Goal: Information Seeking & Learning: Learn about a topic

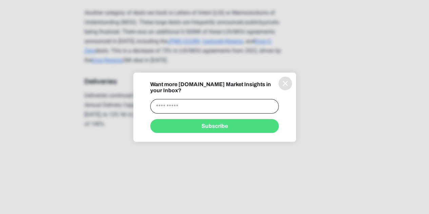
scroll to position [1086, 0]
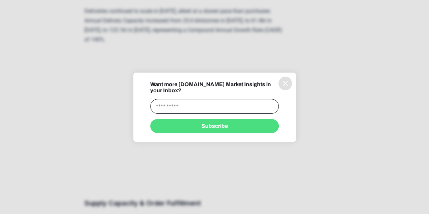
click at [286, 85] on icon "information" at bounding box center [285, 83] width 8 height 8
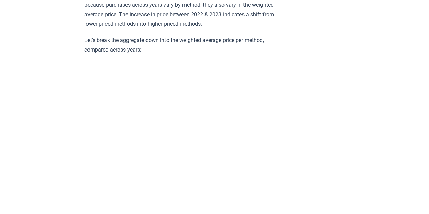
scroll to position [3848, 0]
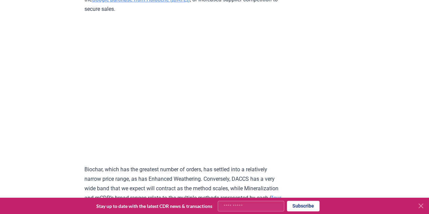
scroll to position [3123, 0]
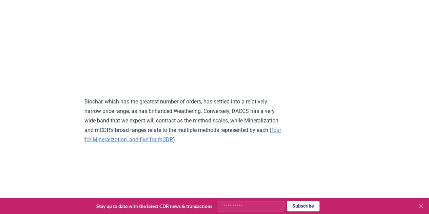
click at [226, 144] on p "Biochar, which has the greatest number of orders, has settled into a relatively…" at bounding box center [184, 121] width 199 height 48
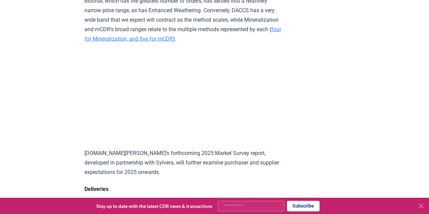
scroll to position [3225, 0]
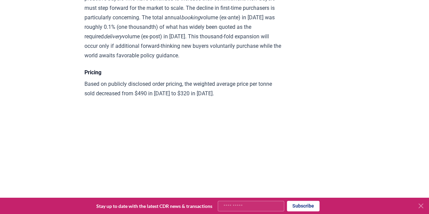
scroll to position [2750, 0]
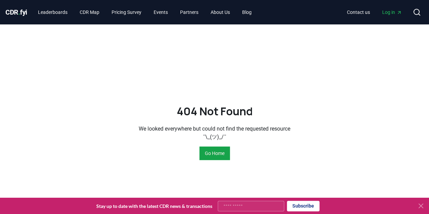
click at [135, 50] on div "404 Not Found We looked everywhere but could not find the requested resource ¯\…" at bounding box center [214, 131] width 429 height 214
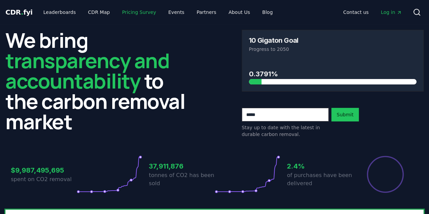
click at [138, 10] on link "Pricing Survey" at bounding box center [139, 12] width 45 height 12
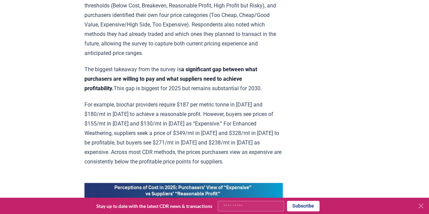
scroll to position [441, 0]
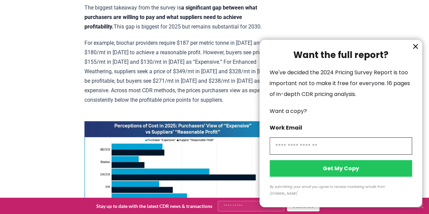
click at [414, 49] on icon "information" at bounding box center [416, 46] width 4 height 4
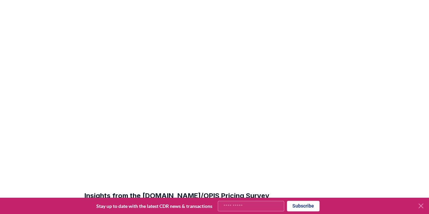
scroll to position [0, 0]
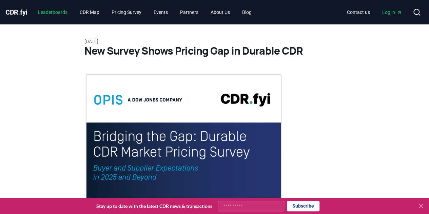
click at [63, 14] on link "Leaderboards" at bounding box center [53, 12] width 40 height 12
click at [99, 12] on link "CDR Map" at bounding box center [89, 12] width 31 height 12
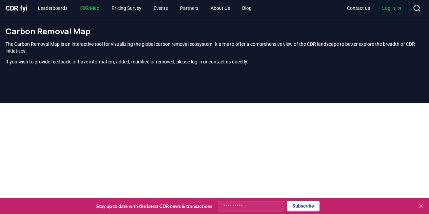
scroll to position [3, 0]
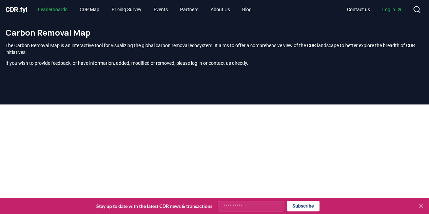
click at [51, 6] on link "Leaderboards" at bounding box center [53, 9] width 40 height 12
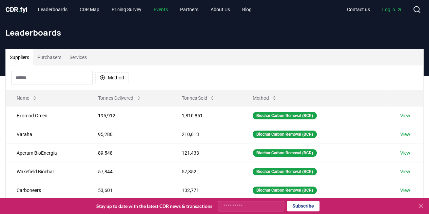
click at [166, 9] on link "Events" at bounding box center [160, 9] width 25 height 12
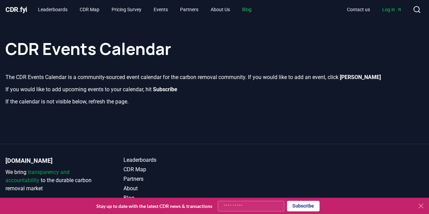
click at [257, 11] on link "Blog" at bounding box center [247, 9] width 20 height 12
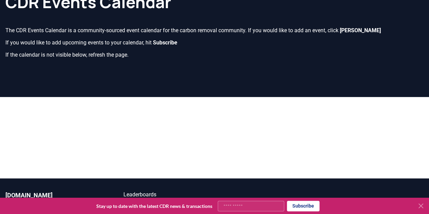
scroll to position [4, 0]
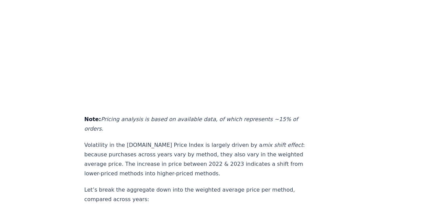
scroll to position [3836, 0]
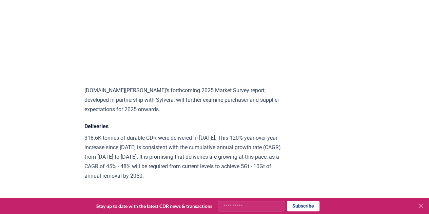
scroll to position [3293, 0]
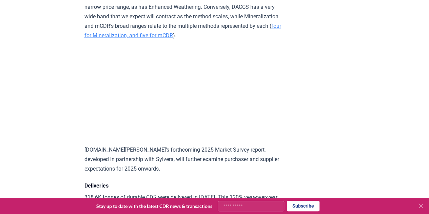
scroll to position [3225, 0]
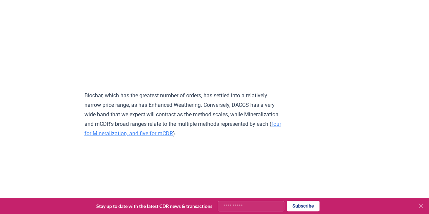
scroll to position [3123, 0]
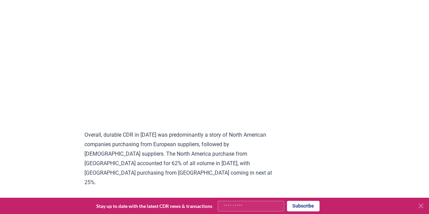
scroll to position [5975, 0]
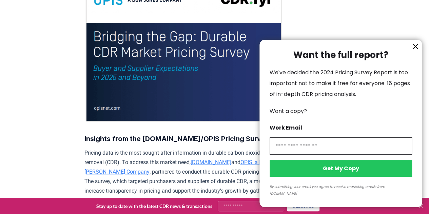
scroll to position [102, 0]
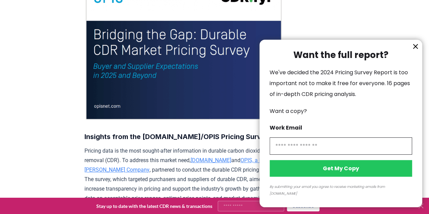
click at [417, 49] on icon "information" at bounding box center [416, 46] width 4 height 4
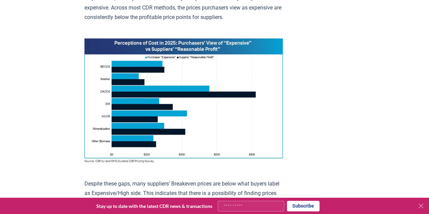
scroll to position [475, 0]
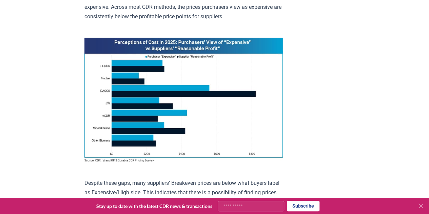
click at [246, 92] on img at bounding box center [184, 100] width 199 height 125
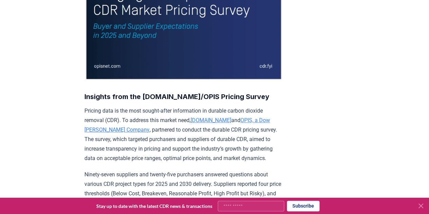
scroll to position [102, 0]
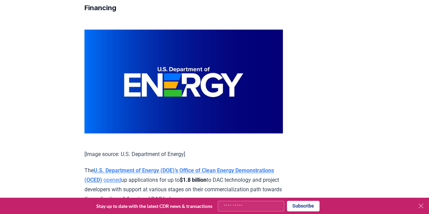
scroll to position [1494, 0]
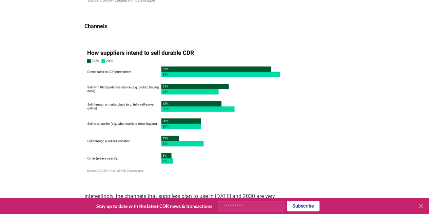
scroll to position [3972, 0]
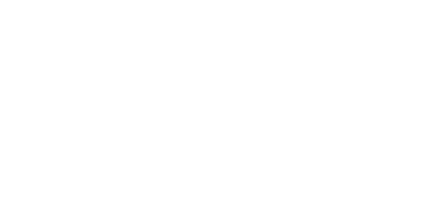
scroll to position [1494, 0]
